Goal: Task Accomplishment & Management: Manage account settings

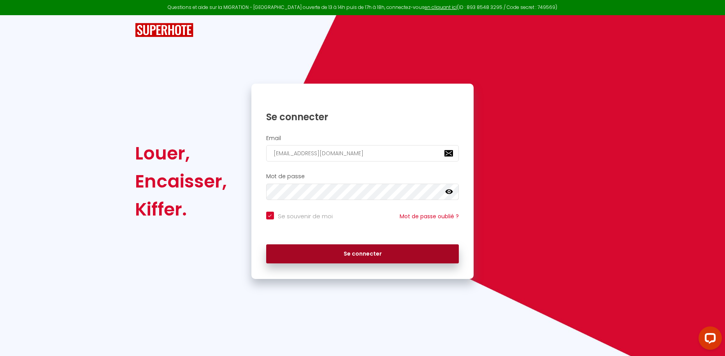
click at [363, 257] on button "Se connecter" at bounding box center [362, 253] width 193 height 19
checkbox input "true"
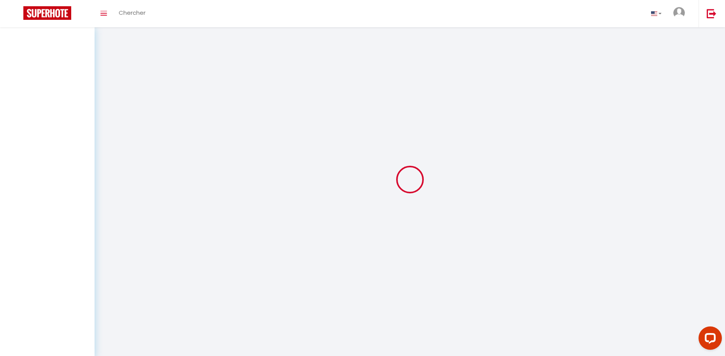
select select
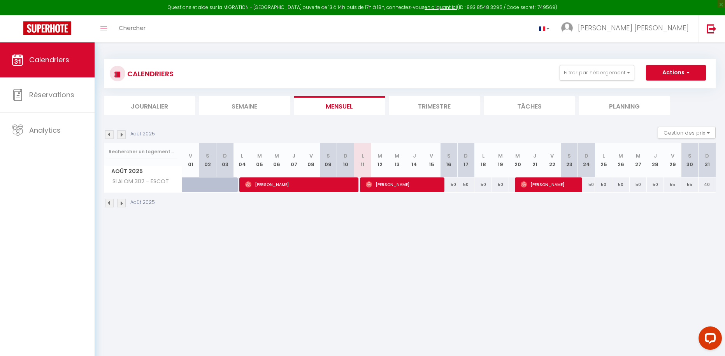
select select
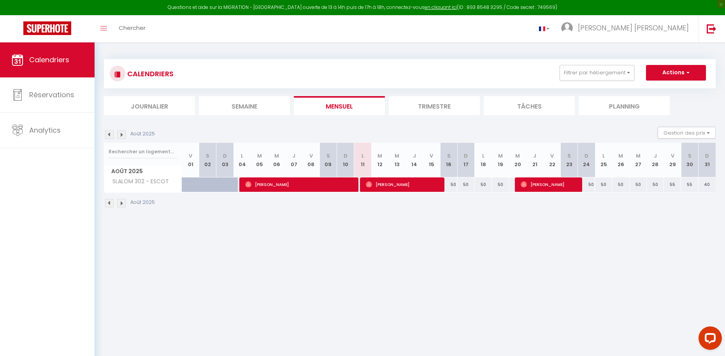
select select
click at [407, 187] on span "[PERSON_NAME]" at bounding box center [403, 184] width 74 height 15
select select "OK"
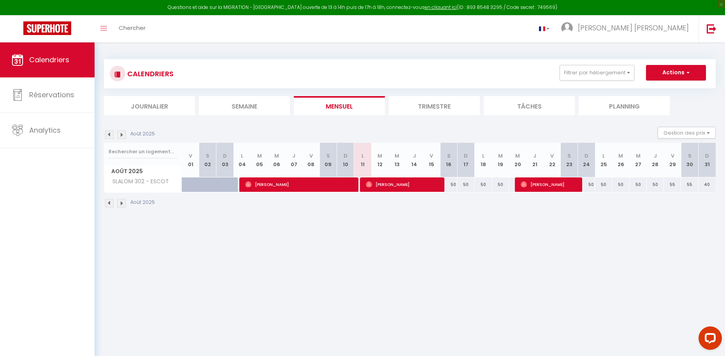
select select "0"
select select "1"
select select
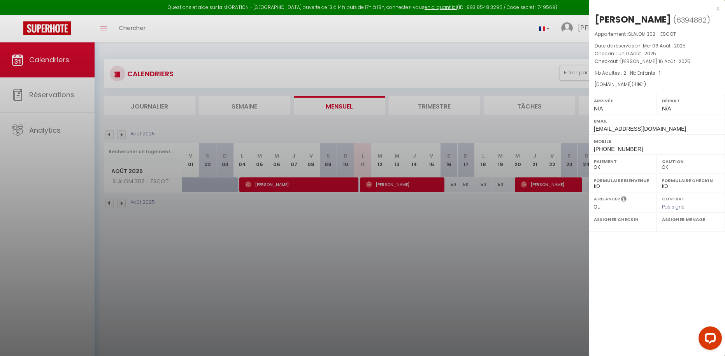
click at [570, 188] on div at bounding box center [362, 178] width 725 height 356
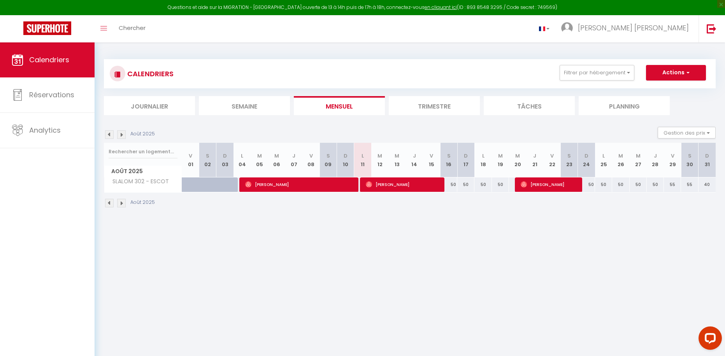
click at [569, 188] on span "[PERSON_NAME]" at bounding box center [548, 184] width 57 height 15
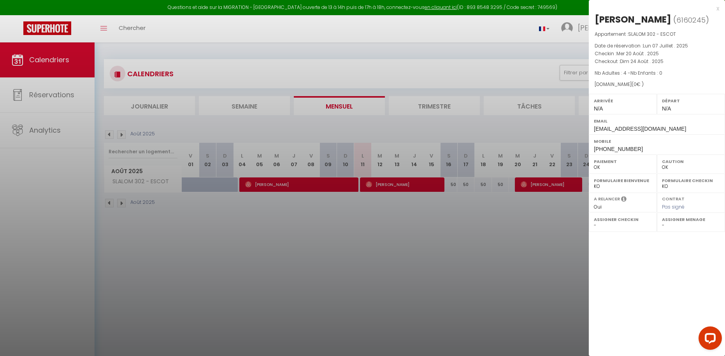
click at [716, 10] on div "x" at bounding box center [654, 8] width 130 height 9
